Goal: Information Seeking & Learning: Learn about a topic

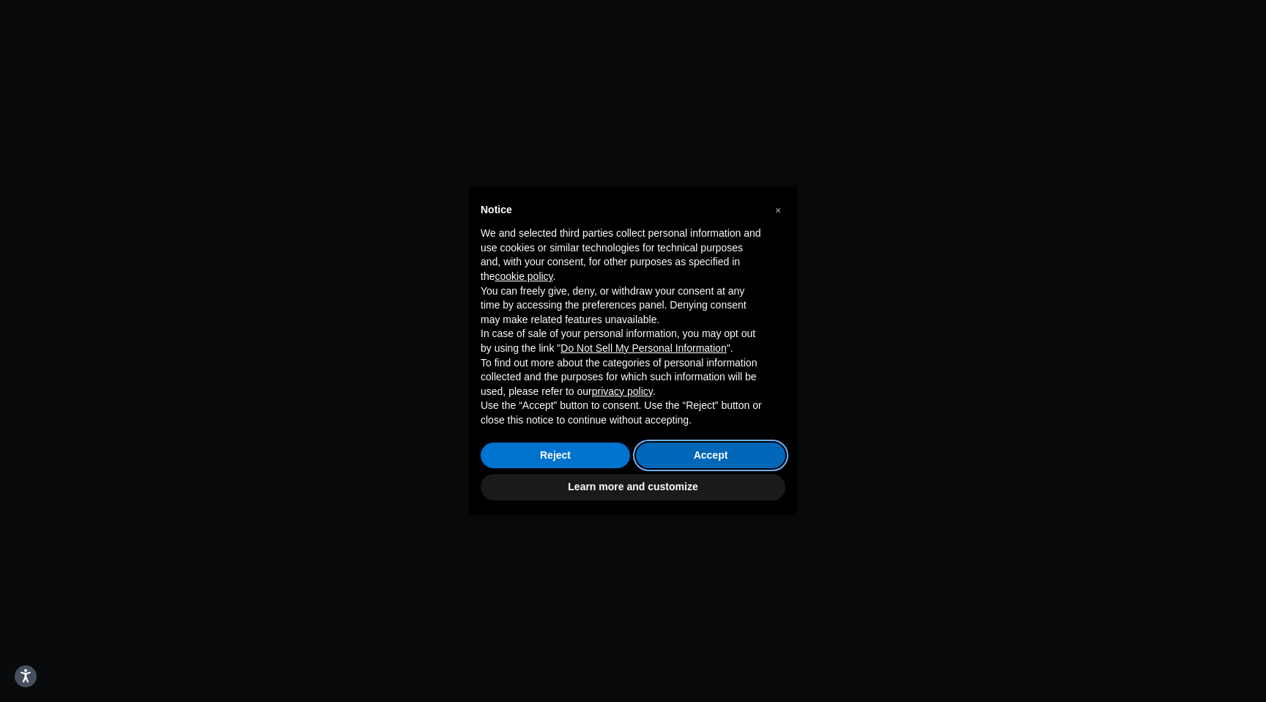
click at [741, 459] on button "Accept" at bounding box center [710, 456] width 149 height 26
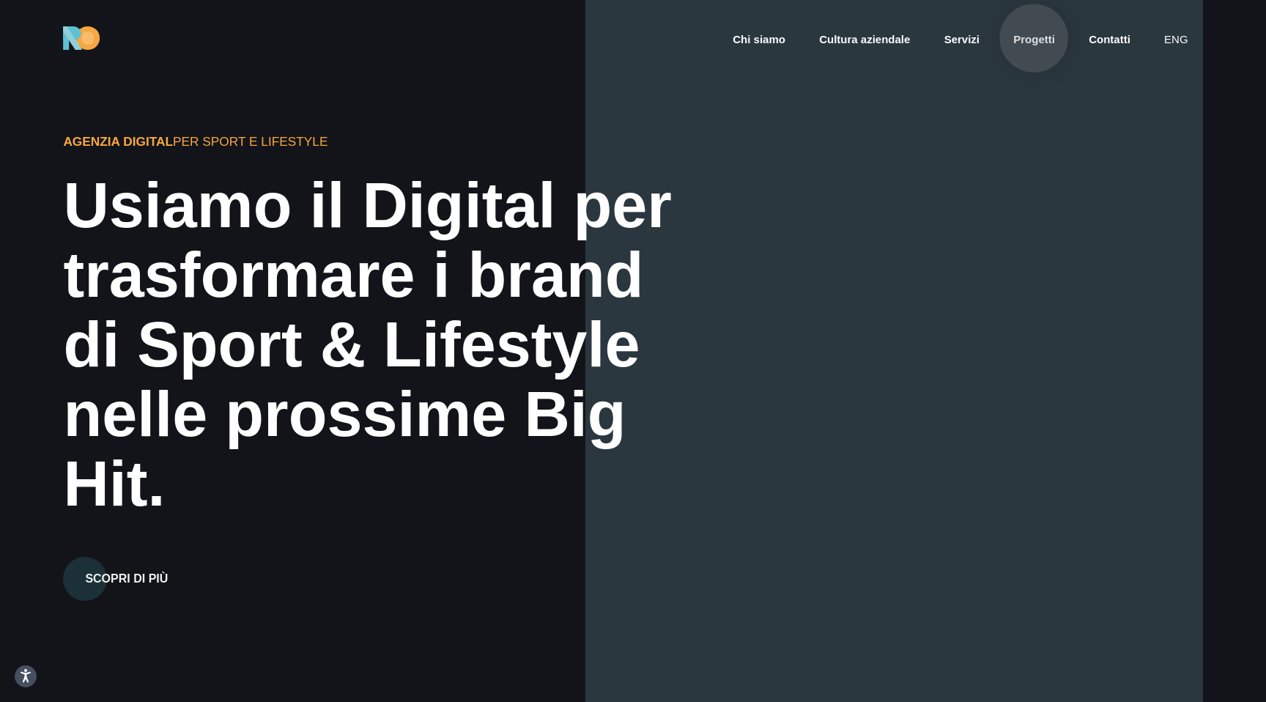
click at [1034, 38] on link "Progetti" at bounding box center [1034, 40] width 45 height 17
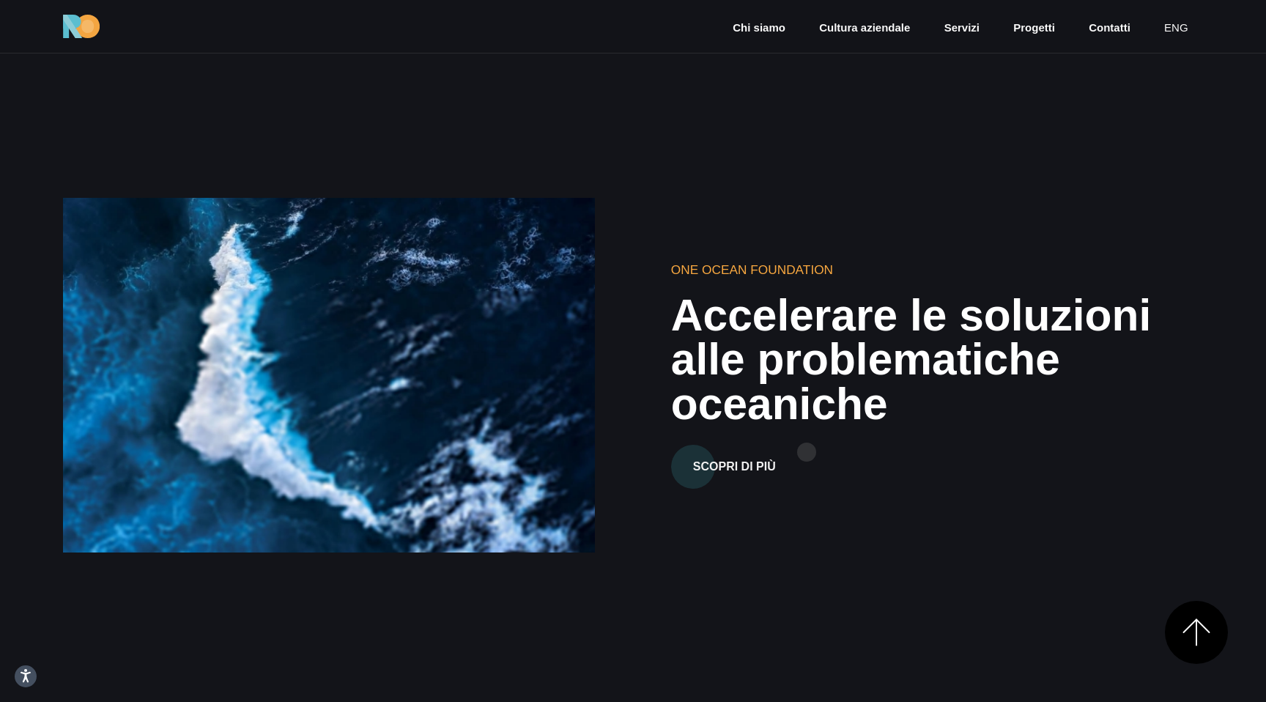
scroll to position [1031, 0]
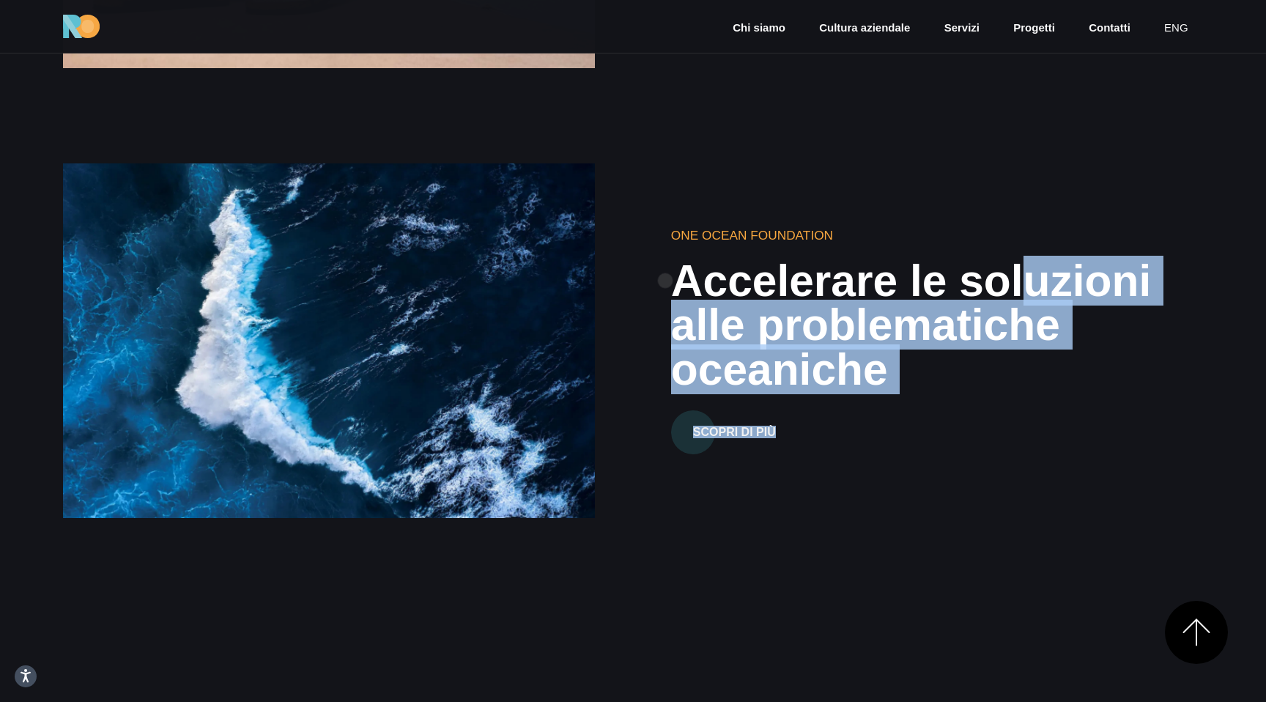
drag, startPoint x: 958, startPoint y: 396, endPoint x: 665, endPoint y: 281, distance: 314.9
click at [665, 281] on div "One Ocean Foundation Accelerare le soluzioni alle problematiche oceaniche Scopr…" at bounding box center [924, 340] width 582 height 228
click at [827, 344] on h2 "Accelerare le soluzioni alle problematiche oceaniche" at bounding box center [937, 325] width 532 height 133
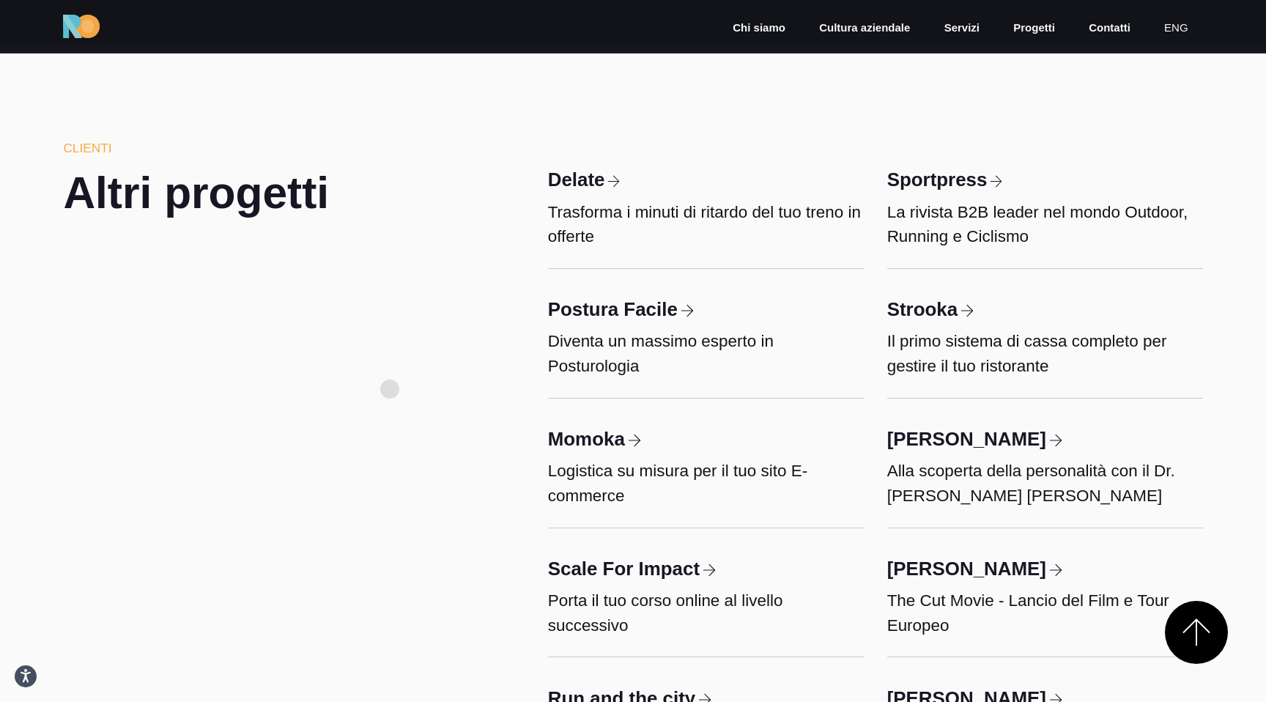
scroll to position [5720, 0]
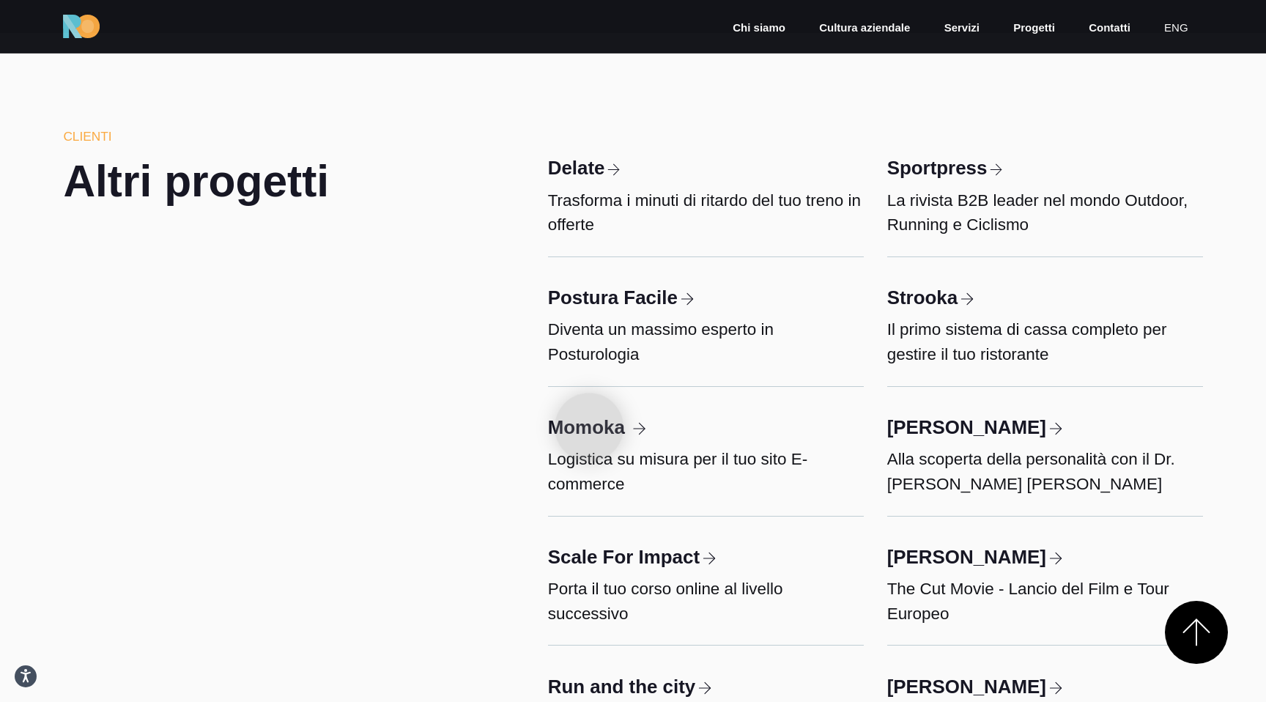
click at [589, 427] on h3 "Momoka" at bounding box center [596, 428] width 96 height 20
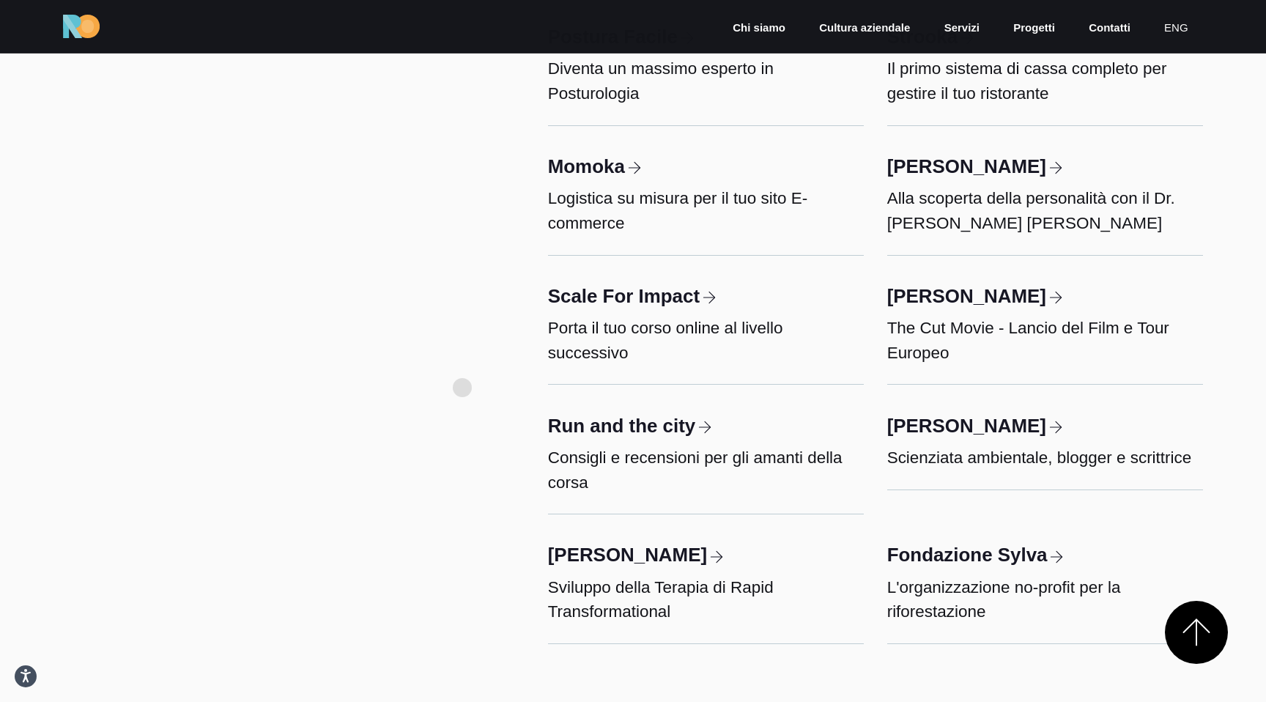
scroll to position [5983, 0]
